Goal: Check status: Check status

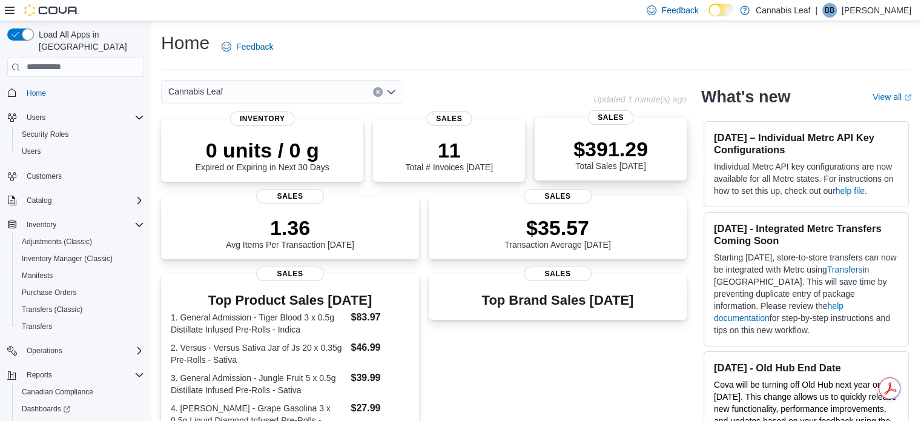
click at [601, 162] on div "$391.29 Total Sales Today" at bounding box center [610, 154] width 74 height 34
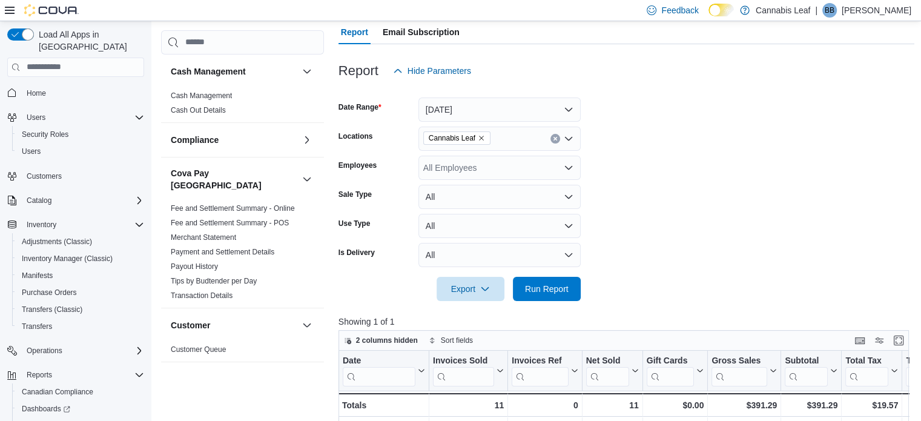
scroll to position [64, 0]
